Goal: Task Accomplishment & Management: Use online tool/utility

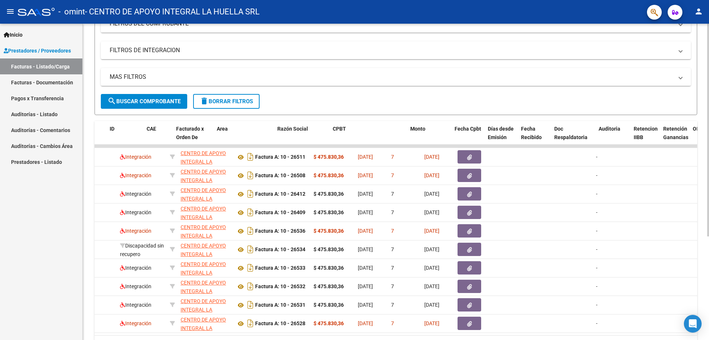
scroll to position [0, 24]
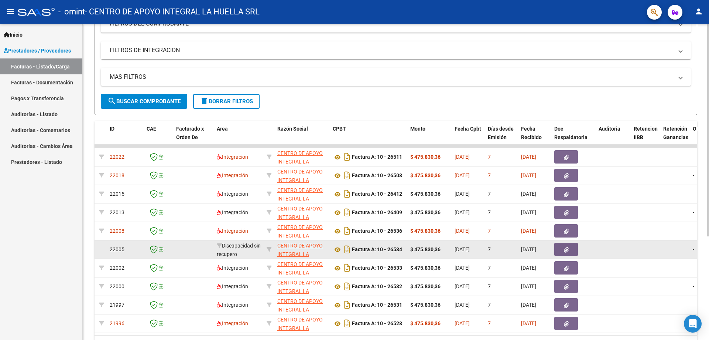
click at [565, 247] on icon "button" at bounding box center [566, 250] width 5 height 6
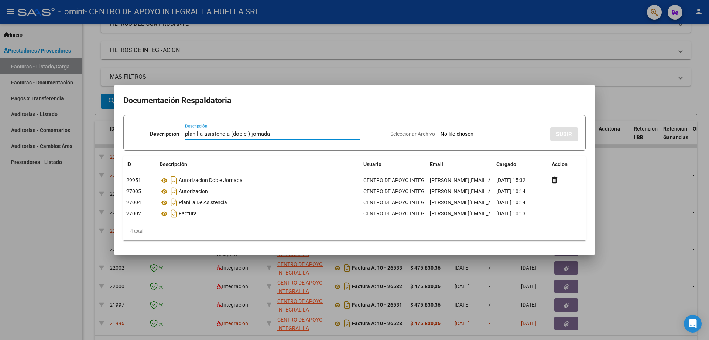
type input "planilla asistencia (doble ) jornada"
click at [396, 133] on span "Seleccionar Archivo" at bounding box center [413, 134] width 45 height 6
click at [441, 133] on input "Seleccionar Archivo" at bounding box center [490, 134] width 98 height 7
click at [406, 135] on span "Seleccionar Archivo" at bounding box center [413, 134] width 45 height 6
click at [441, 135] on input "Seleccionar Archivo" at bounding box center [490, 134] width 98 height 7
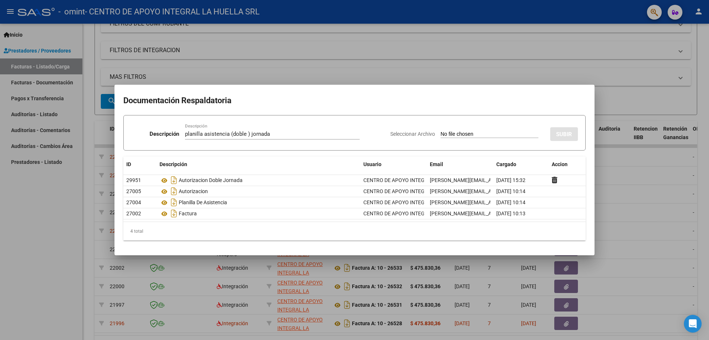
type input "C:\fakepath\[PERSON_NAME] P ASISTENCIA SEPTIEMBRE S OMINT (1).pdf"
click at [566, 134] on span "SUBIR" at bounding box center [564, 134] width 16 height 7
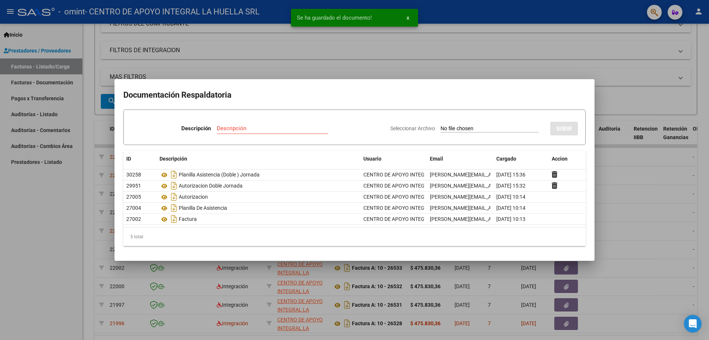
click at [611, 91] on div at bounding box center [354, 170] width 709 height 340
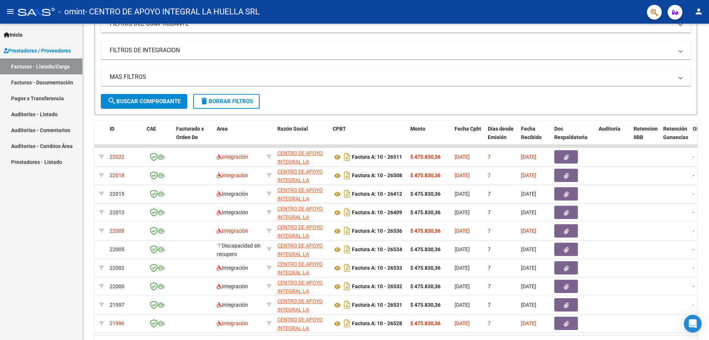
click at [659, 13] on button "button" at bounding box center [654, 12] width 15 height 15
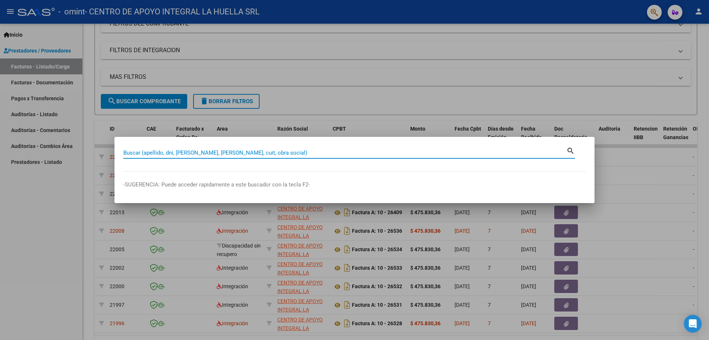
click at [282, 151] on input "Buscar (apellido, dni, [PERSON_NAME], [PERSON_NAME], cuit, obra social)" at bounding box center [344, 152] width 443 height 7
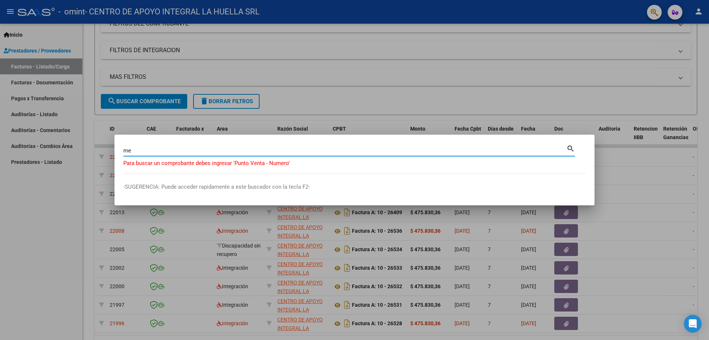
type input "m"
type input "10-26533"
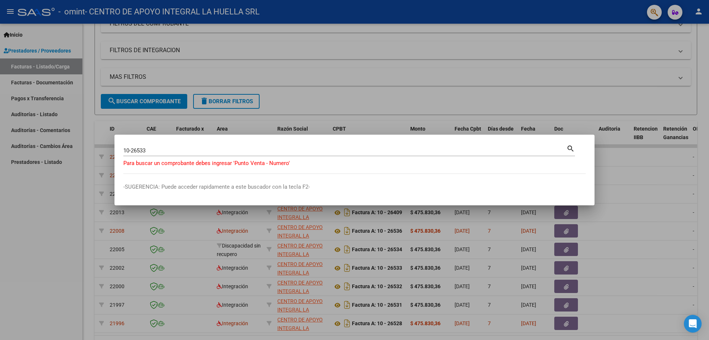
click at [509, 271] on div at bounding box center [354, 170] width 709 height 340
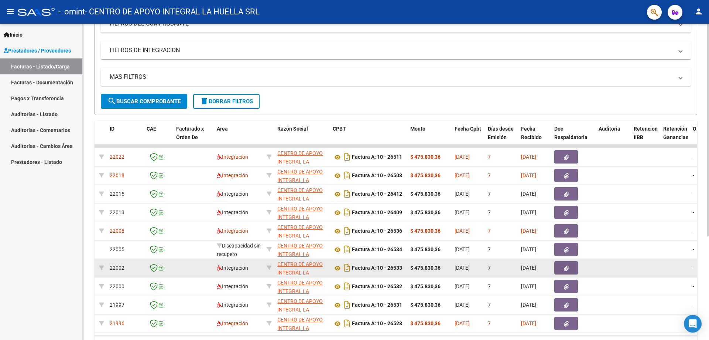
click at [563, 269] on button "button" at bounding box center [567, 267] width 24 height 13
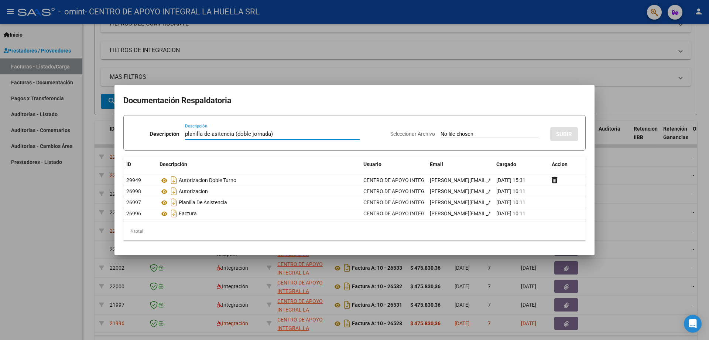
type input "planilla de asitencia (doble jornada)"
click at [408, 133] on span "Seleccionar Archivo" at bounding box center [413, 134] width 45 height 6
click at [441, 133] on input "Seleccionar Archivo" at bounding box center [490, 134] width 98 height 7
type input "C:\fakepath\[PERSON_NAME] P ASISTENCIA SEPTIEMBRE S OMINT (1).pdf"
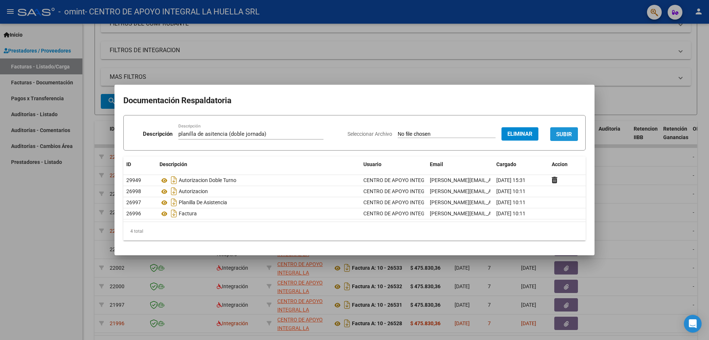
click at [562, 131] on span "SUBIR" at bounding box center [564, 134] width 16 height 7
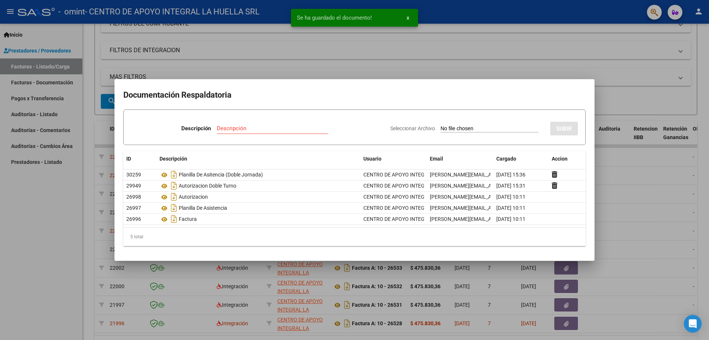
click at [521, 72] on div at bounding box center [354, 170] width 709 height 340
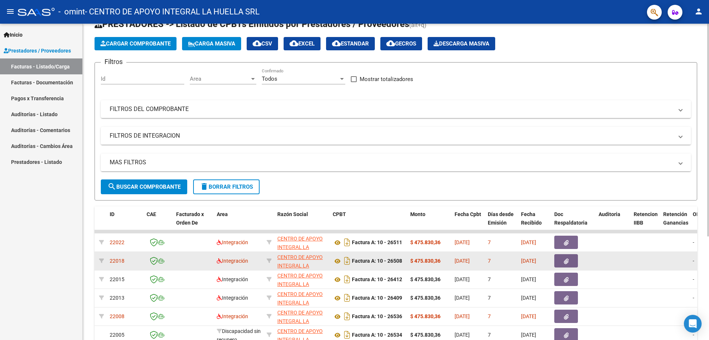
scroll to position [148, 0]
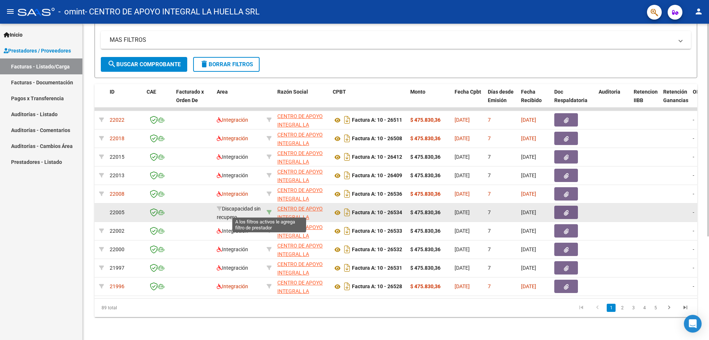
click at [269, 211] on icon at bounding box center [269, 212] width 5 height 5
type input "30716231107"
click at [268, 211] on icon at bounding box center [269, 212] width 5 height 5
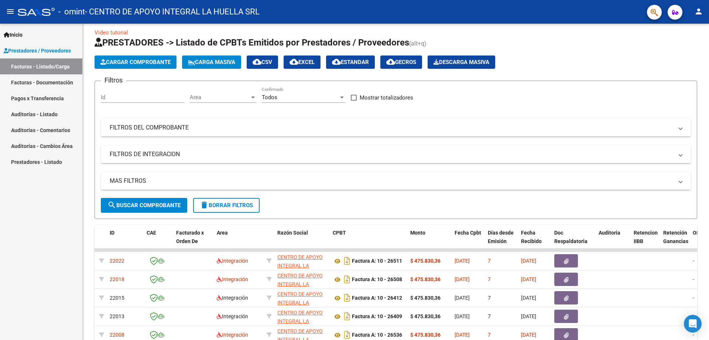
scroll to position [6, 0]
